Goal: Task Accomplishment & Management: Manage account settings

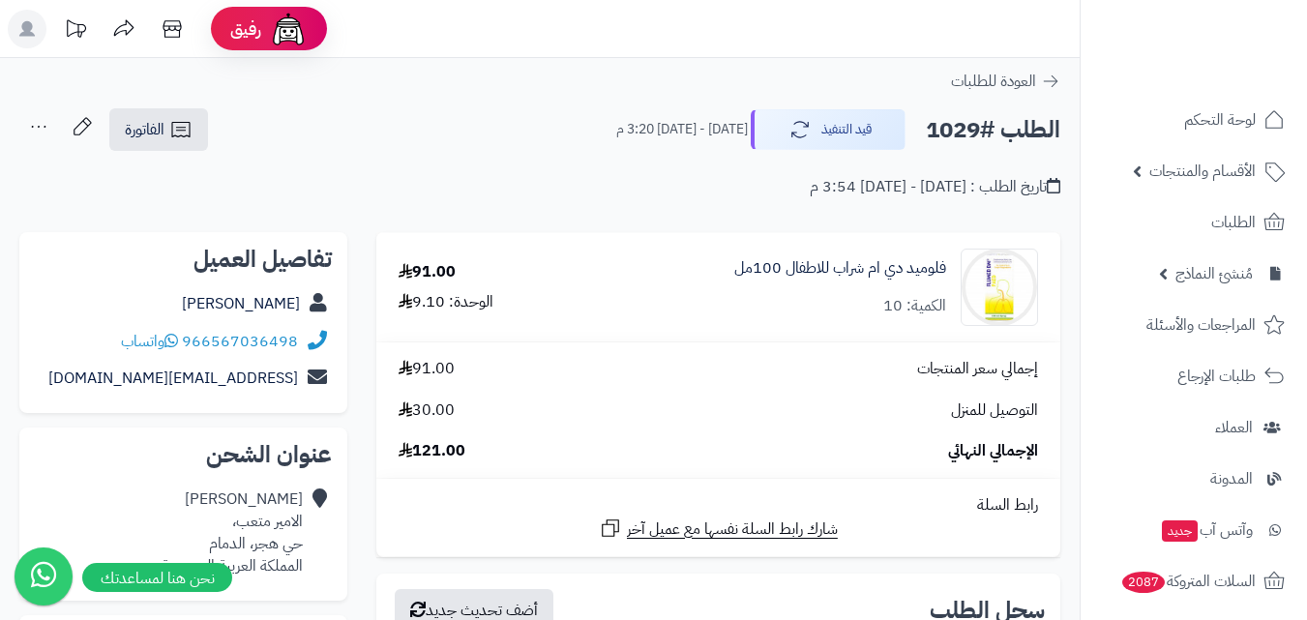
click at [1058, 91] on link "العودة للطلبات" at bounding box center [1005, 81] width 109 height 23
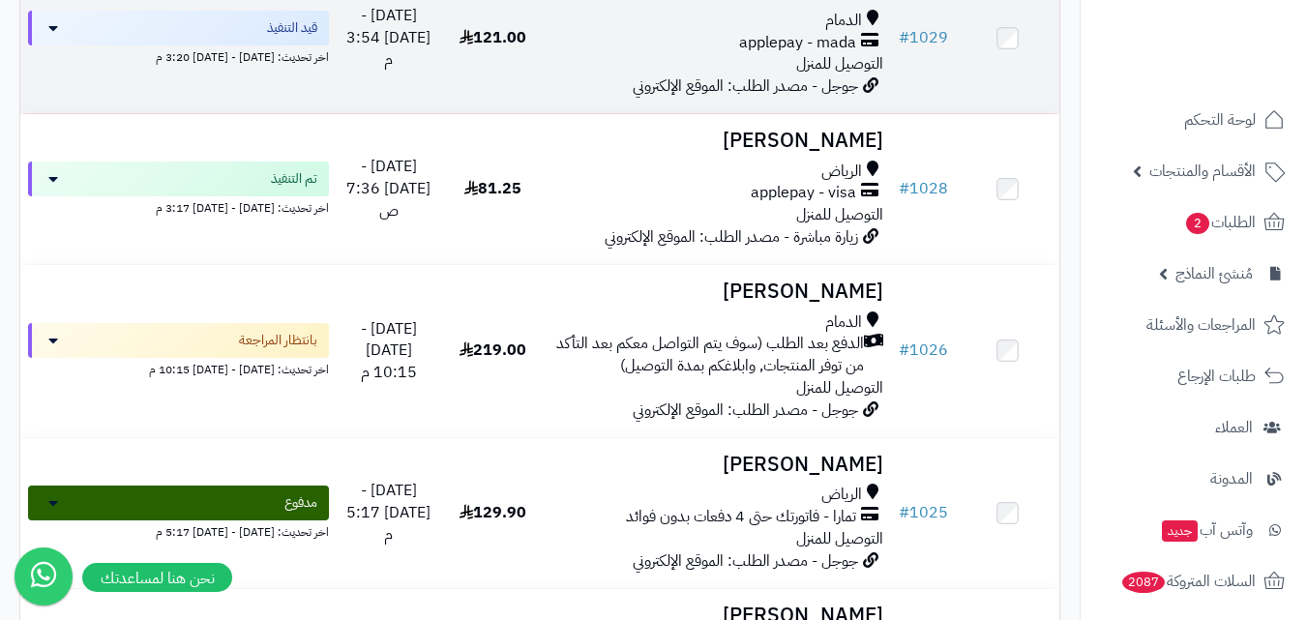
scroll to position [3193, 0]
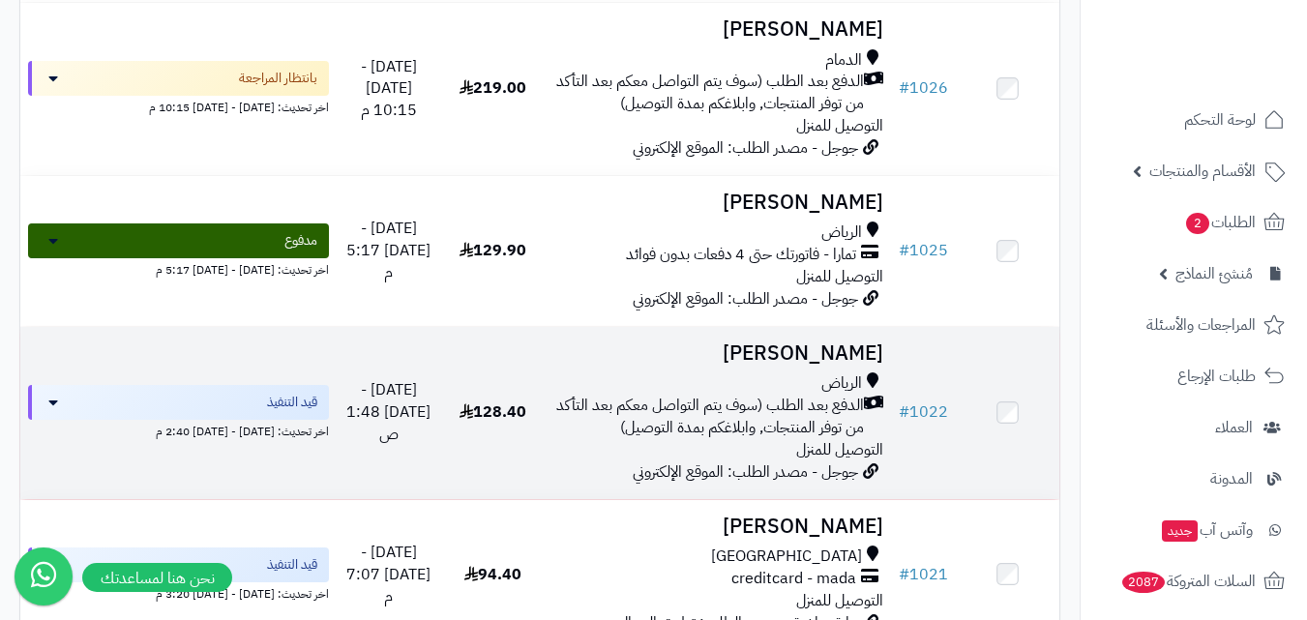
click at [827, 412] on span "الدفع بعد الطلب (سوف يتم التواصل معكم بعد التأكد من توفر المنتجات, وابلاغكم بمد…" at bounding box center [709, 417] width 312 height 45
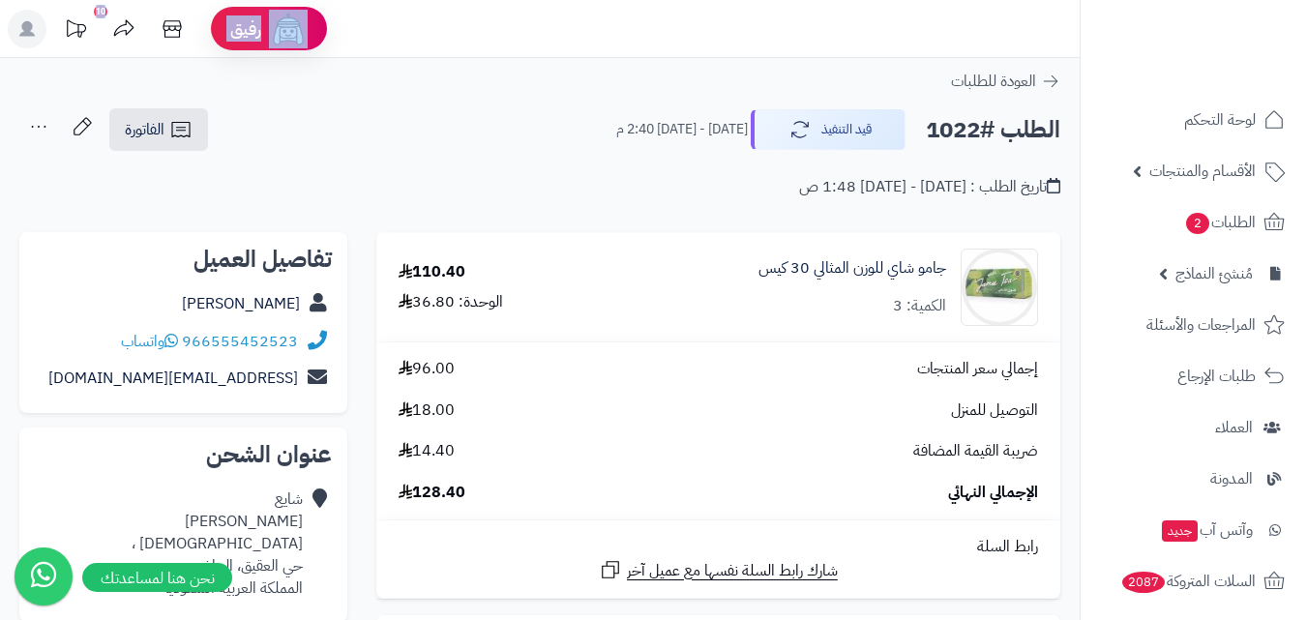
drag, startPoint x: 356, startPoint y: 24, endPoint x: 0, endPoint y: 27, distance: 356.1
click at [0, 27] on header "رفيق ! 10 الطلبات معالجة مكتمل إرجاع المنتجات العملاء المتواجدون الان 2474 عملا…" at bounding box center [653, 29] width 1307 height 58
click at [457, 45] on header "رفيق ! 10 الطلبات معالجة مكتمل إرجاع المنتجات العملاء المتواجدون الان 2474 عملا…" at bounding box center [653, 29] width 1307 height 58
drag, startPoint x: 403, startPoint y: 33, endPoint x: 0, endPoint y: 38, distance: 403.5
click at [0, 38] on header "رفيق ! 10 الطلبات معالجة مكتمل إرجاع المنتجات العملاء المتواجدون الان 2474 عملا…" at bounding box center [653, 29] width 1307 height 58
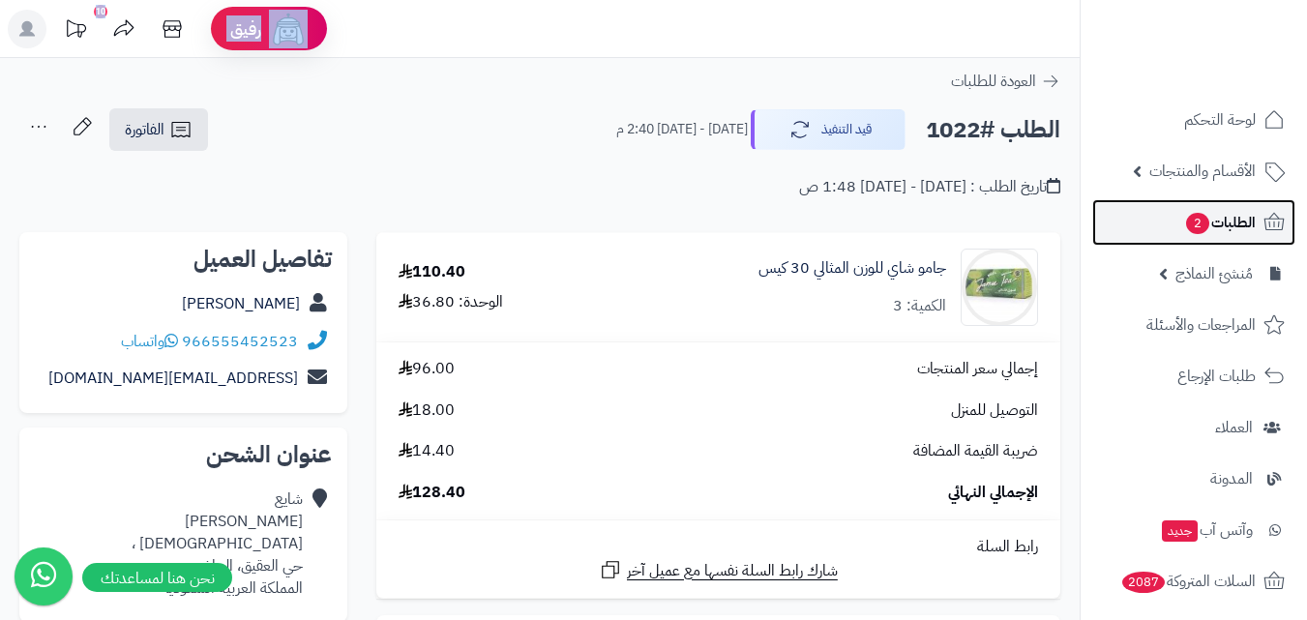
click at [1216, 220] on span "الطلبات 2" at bounding box center [1220, 222] width 72 height 27
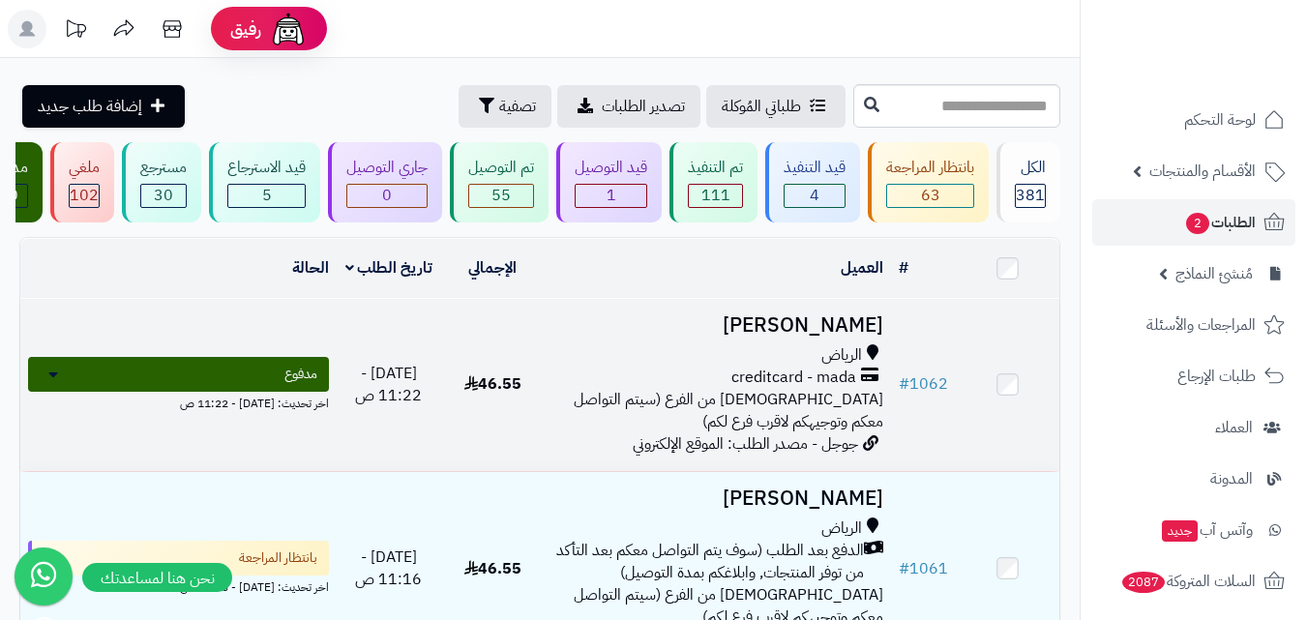
click at [848, 421] on span "[DEMOGRAPHIC_DATA] من الفرع (سيتم التواصل معكم وتوجيهكم لاقرب فرع لكم)" at bounding box center [729, 410] width 310 height 45
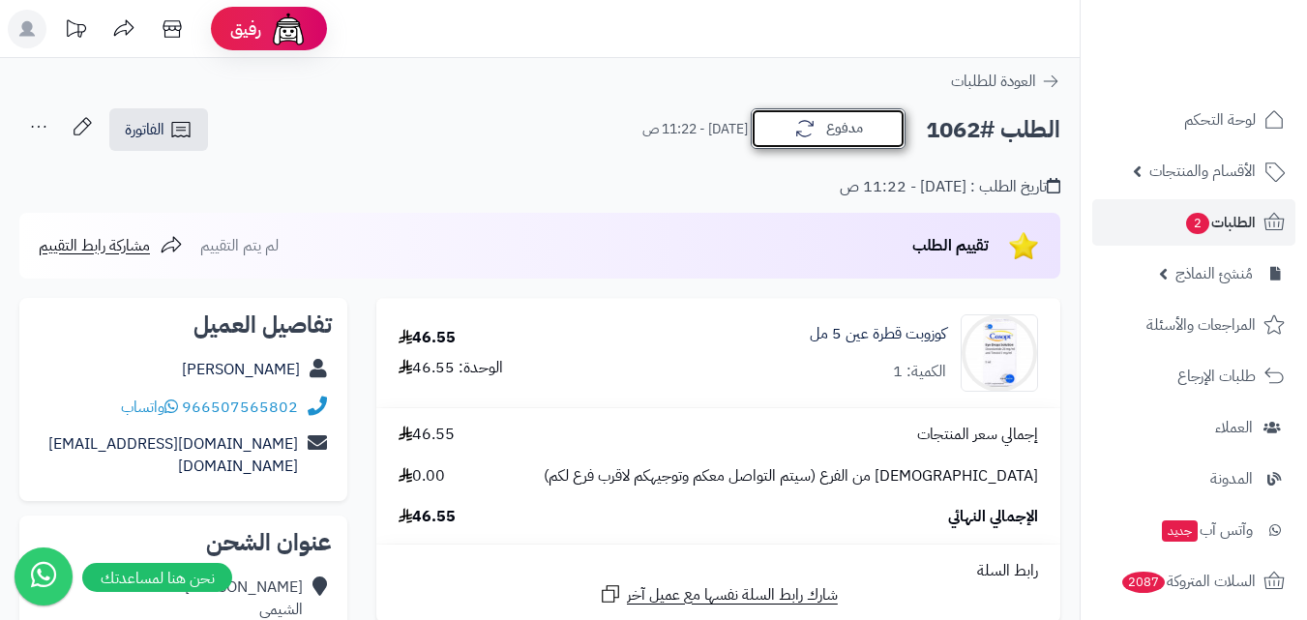
click at [813, 134] on icon "button" at bounding box center [804, 128] width 23 height 23
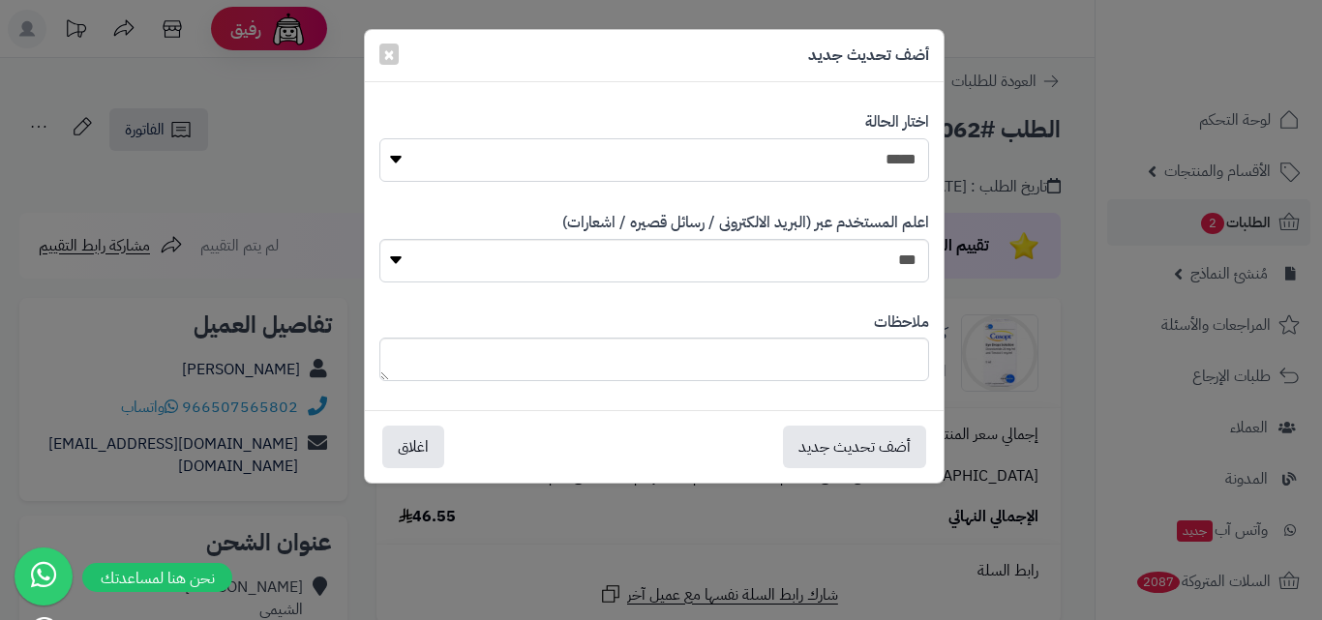
click at [820, 150] on select "**********" at bounding box center [654, 160] width 550 height 44
select select "*"
click at [379, 138] on select "**********" at bounding box center [654, 160] width 550 height 44
click at [812, 453] on button "أضف تحديث جديد" at bounding box center [854, 446] width 143 height 43
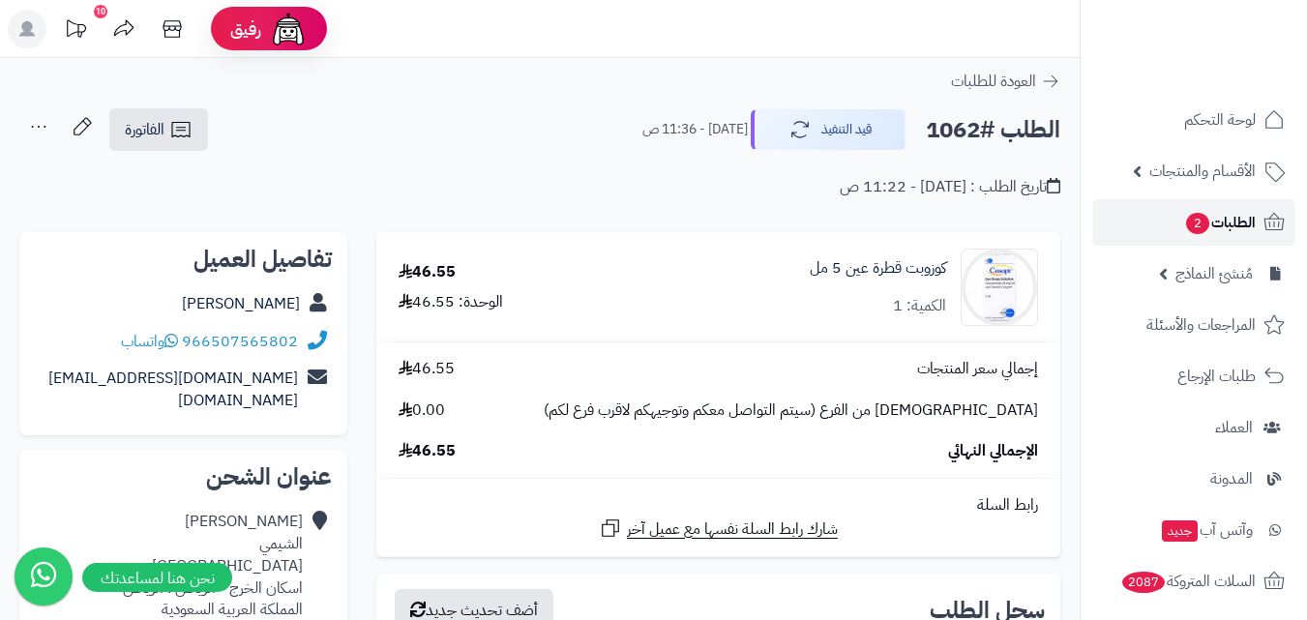
click at [1233, 237] on link "الطلبات 2" at bounding box center [1193, 222] width 203 height 46
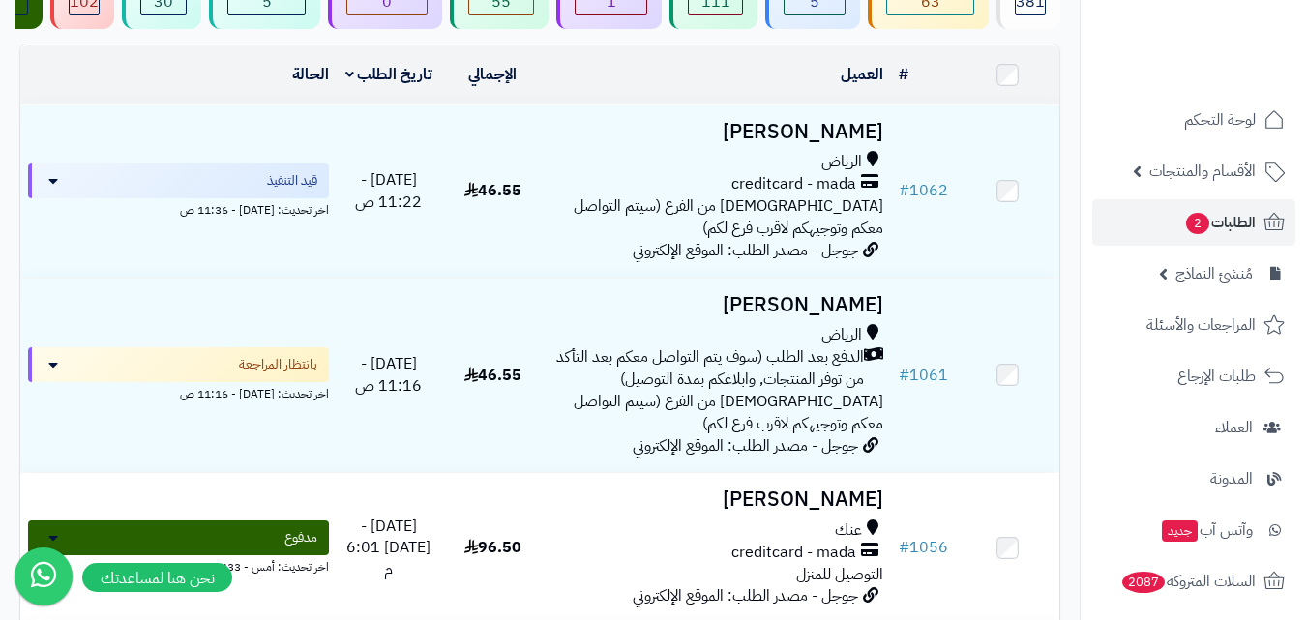
scroll to position [387, 0]
